Goal: Information Seeking & Learning: Understand process/instructions

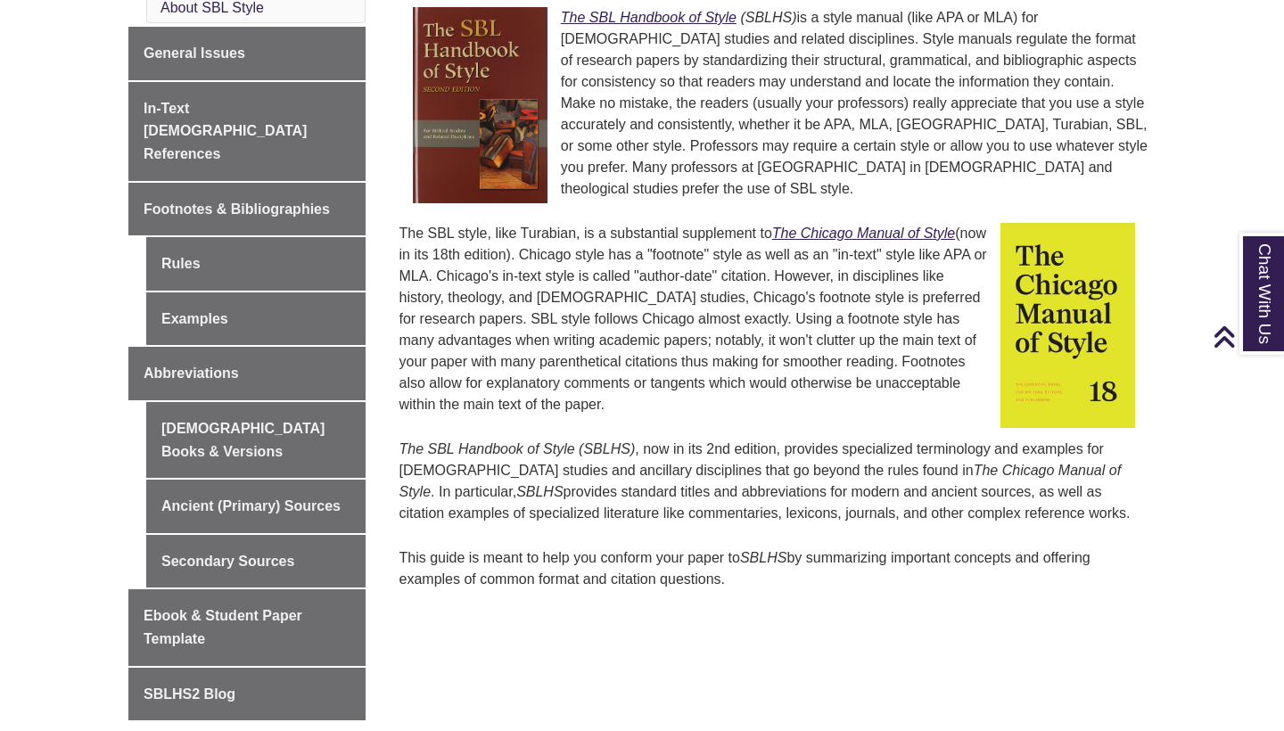
scroll to position [563, 0]
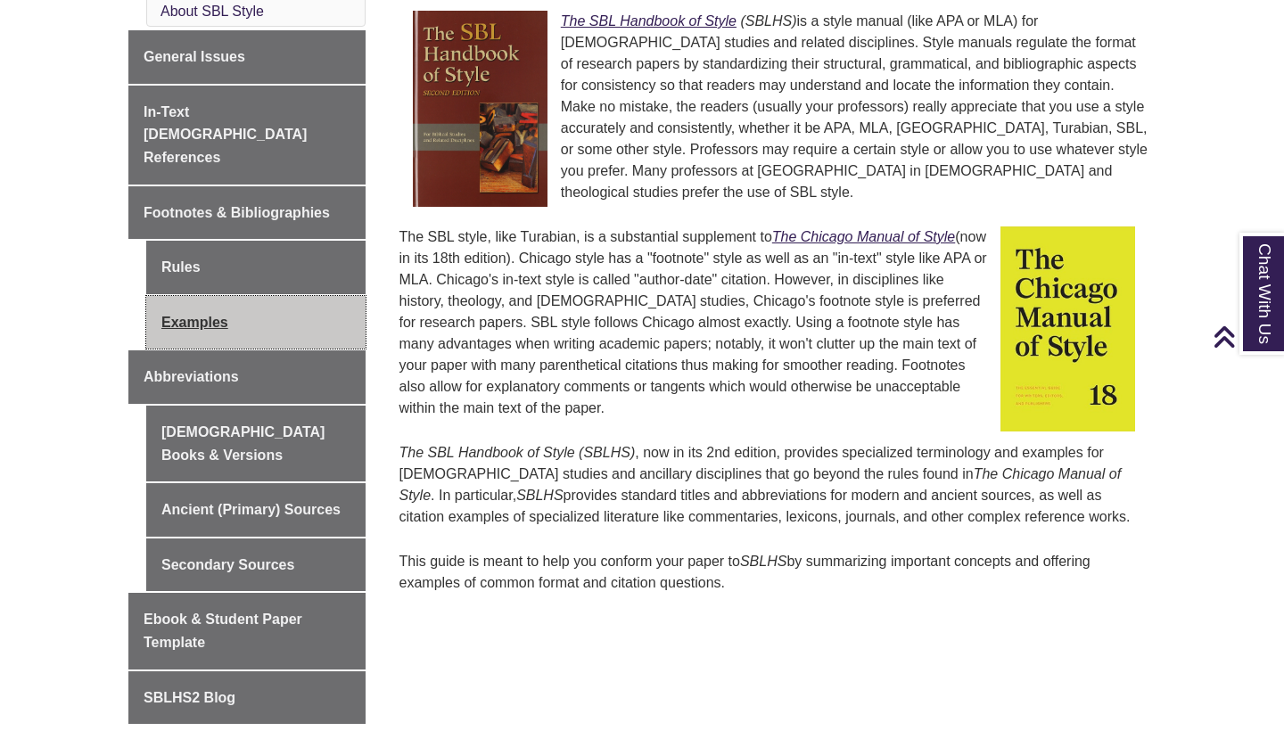
click at [232, 296] on link "Examples" at bounding box center [255, 323] width 219 height 54
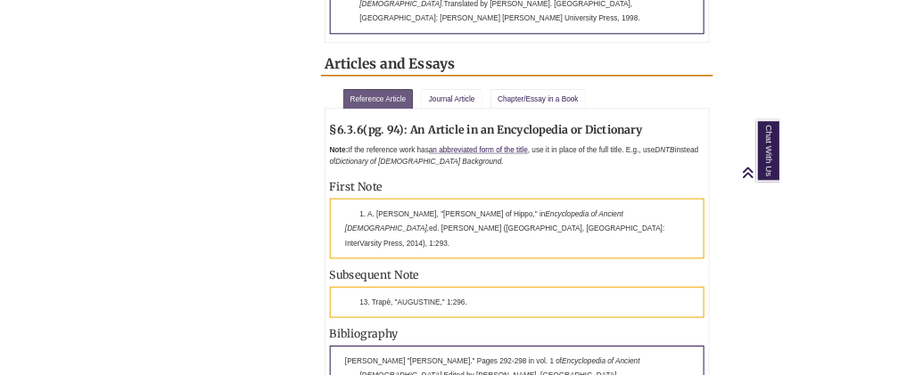
scroll to position [1925, 0]
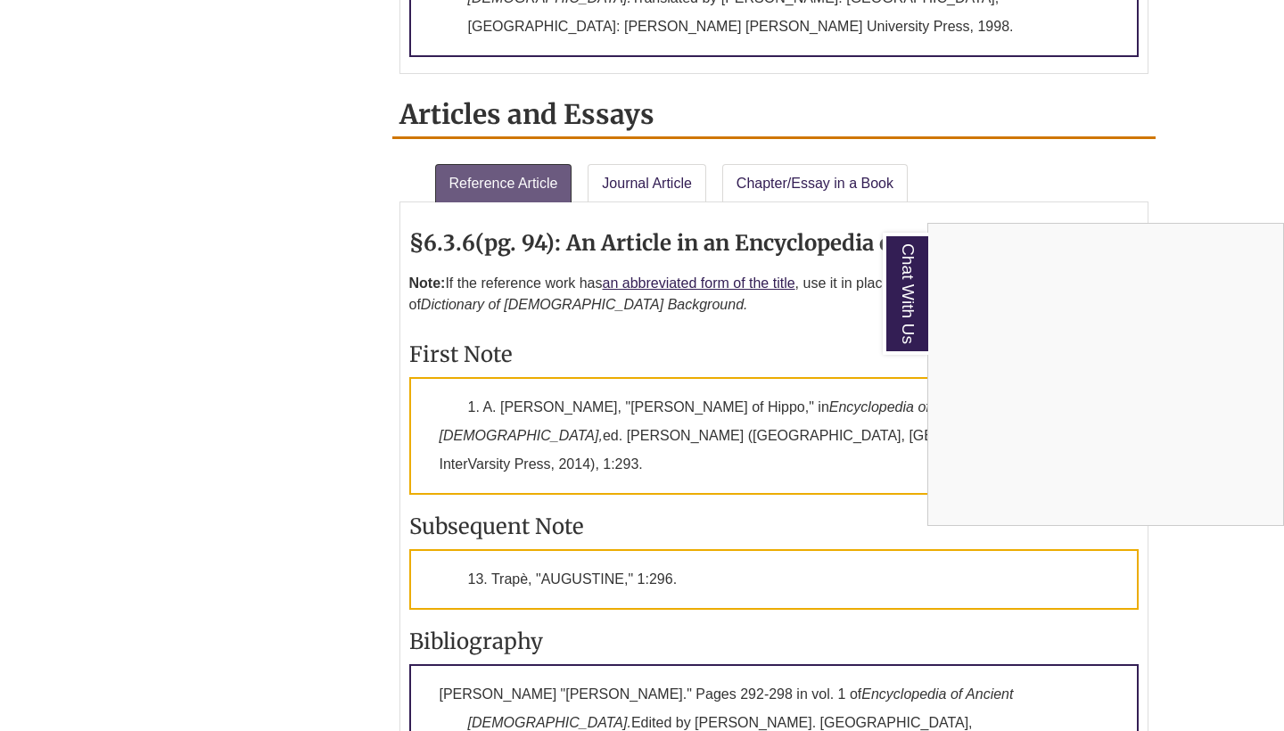
click at [626, 123] on div "Chat With Us" at bounding box center [642, 365] width 1284 height 731
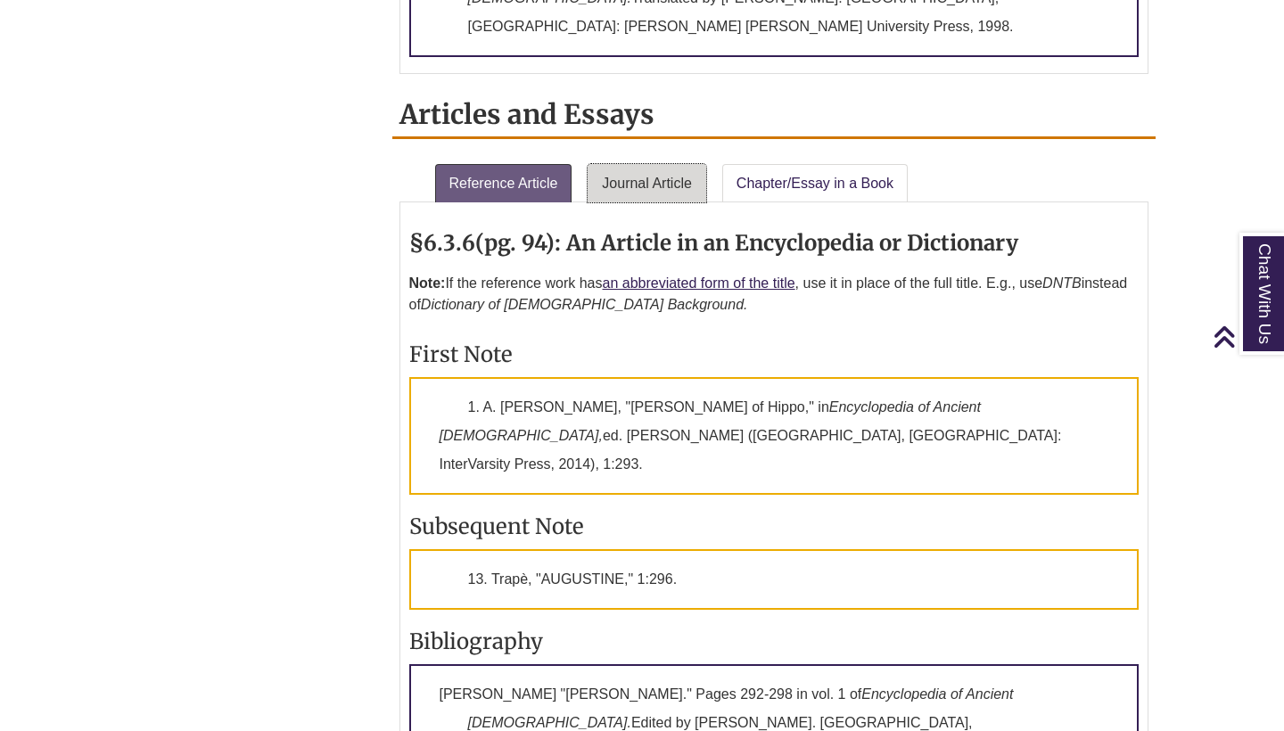
click at [626, 164] on link "Journal Article" at bounding box center [647, 183] width 119 height 39
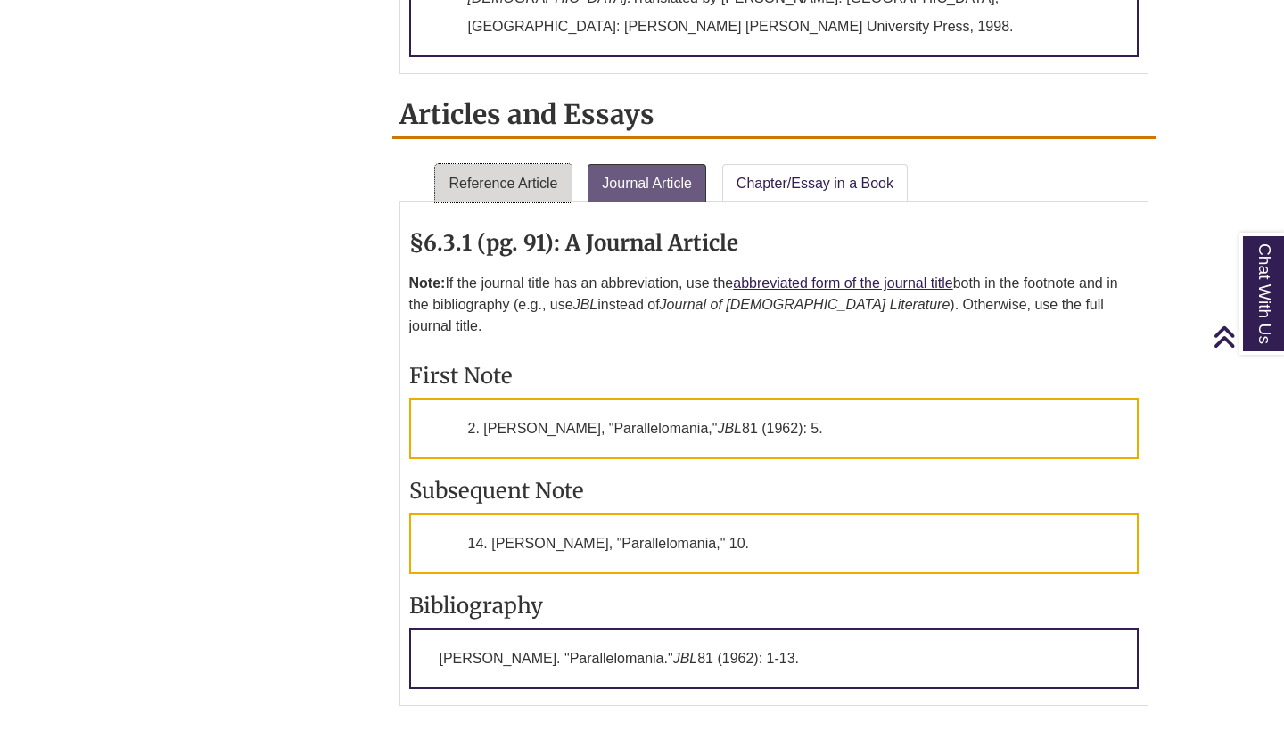
click at [537, 164] on link "Reference Article" at bounding box center [503, 183] width 137 height 39
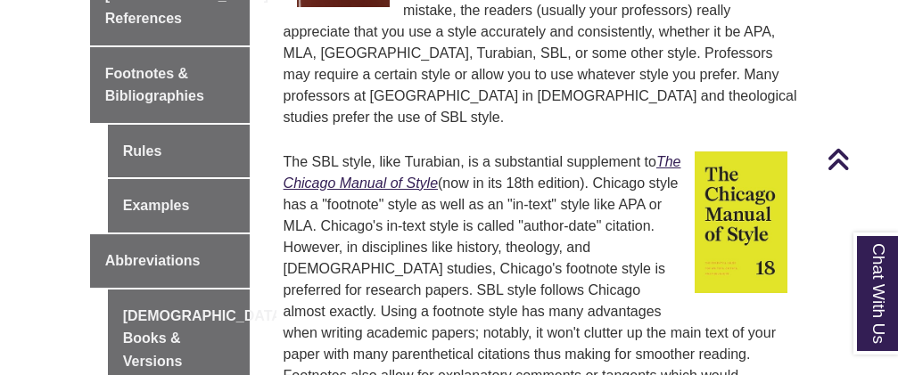
scroll to position [708, 0]
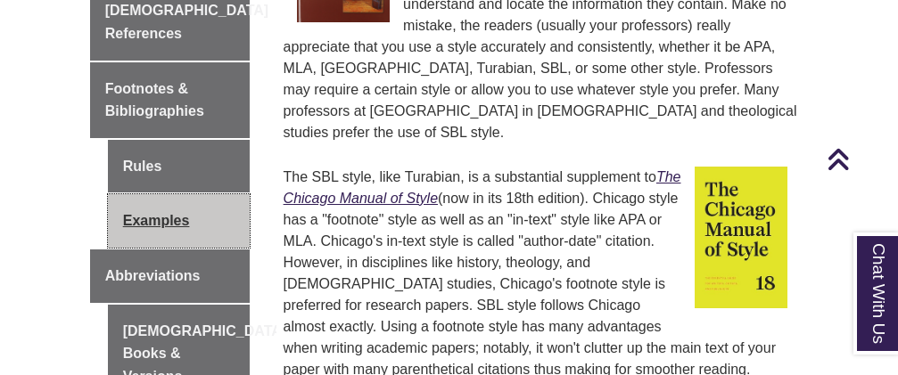
click at [177, 194] on link "Examples" at bounding box center [179, 221] width 142 height 54
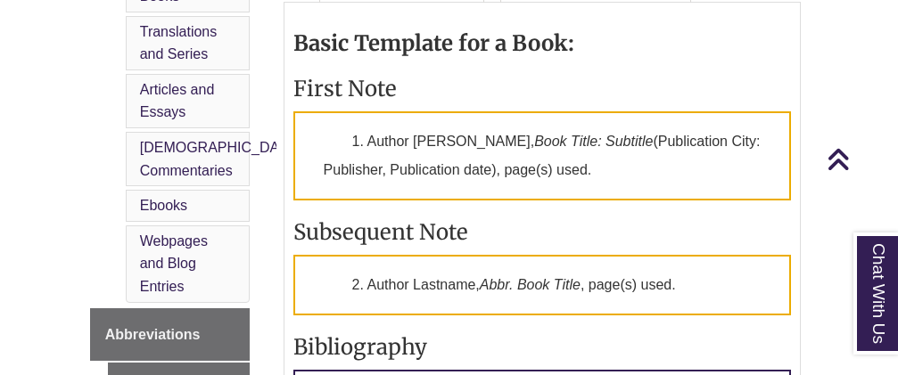
scroll to position [978, 0]
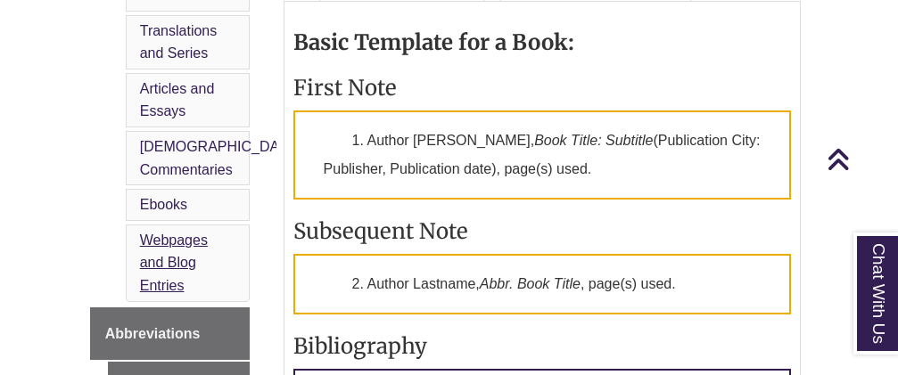
click at [181, 233] on link "Webpages and Blog Entries" at bounding box center [174, 263] width 68 height 61
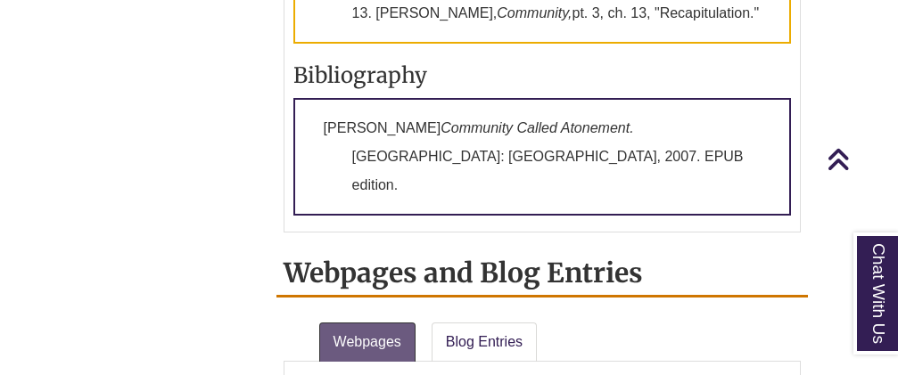
scroll to position [4479, 0]
